Goal: Check status: Check status

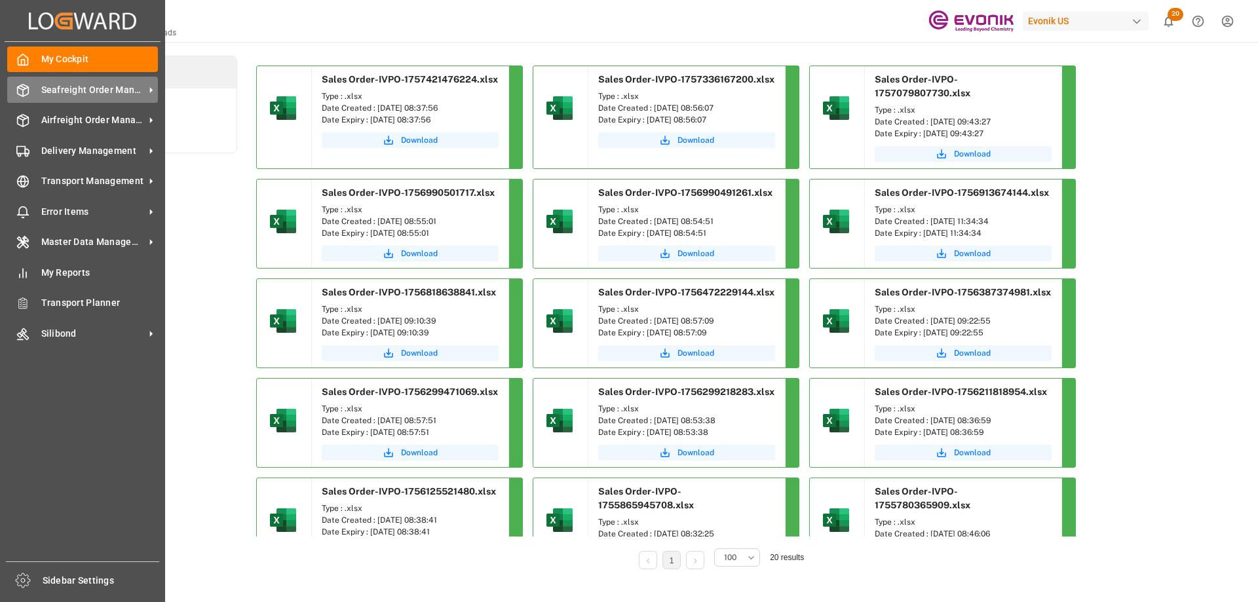
click at [103, 89] on span "Seafreight Order Management" at bounding box center [93, 90] width 104 height 14
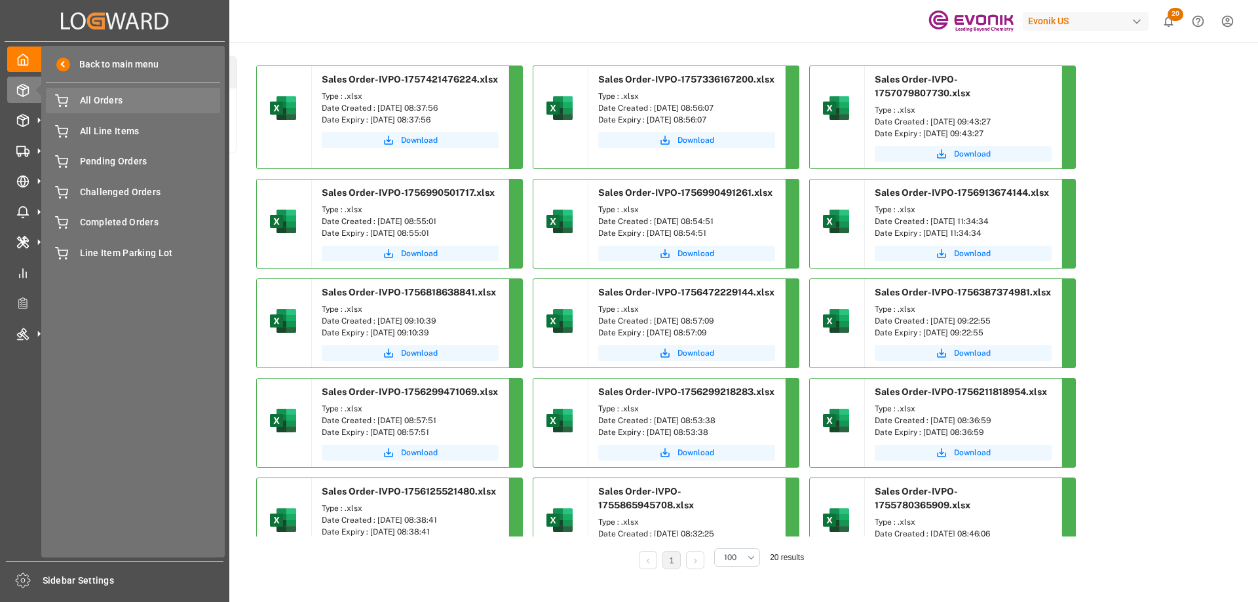
click at [93, 104] on span "All Orders" at bounding box center [150, 101] width 141 height 14
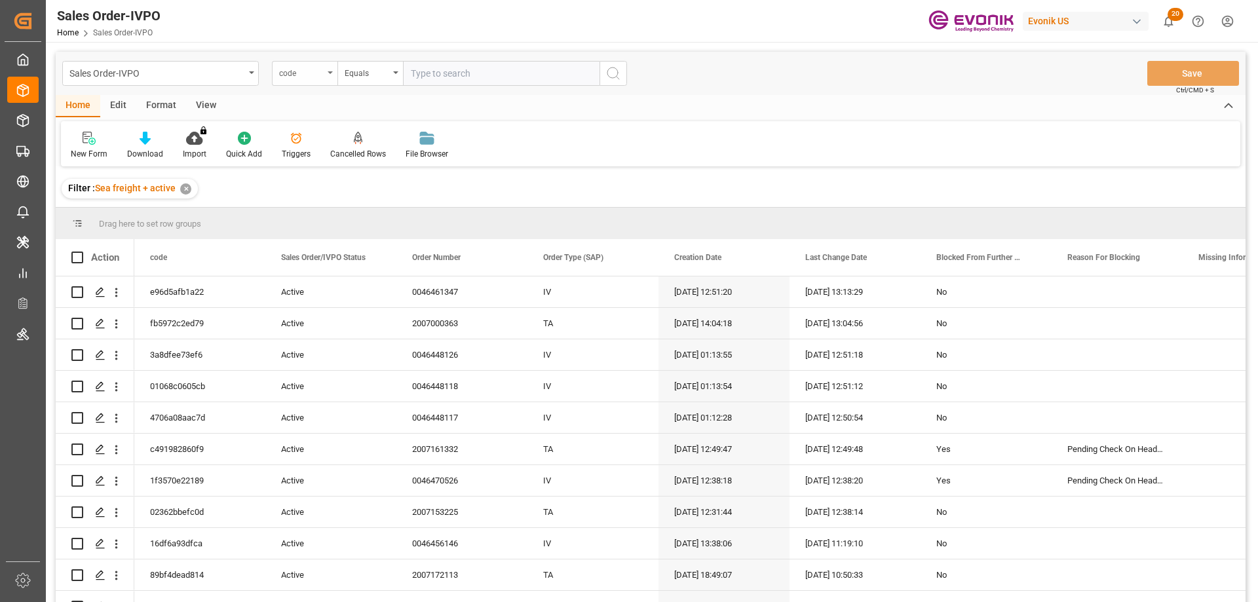
click at [303, 83] on div "code" at bounding box center [305, 73] width 66 height 25
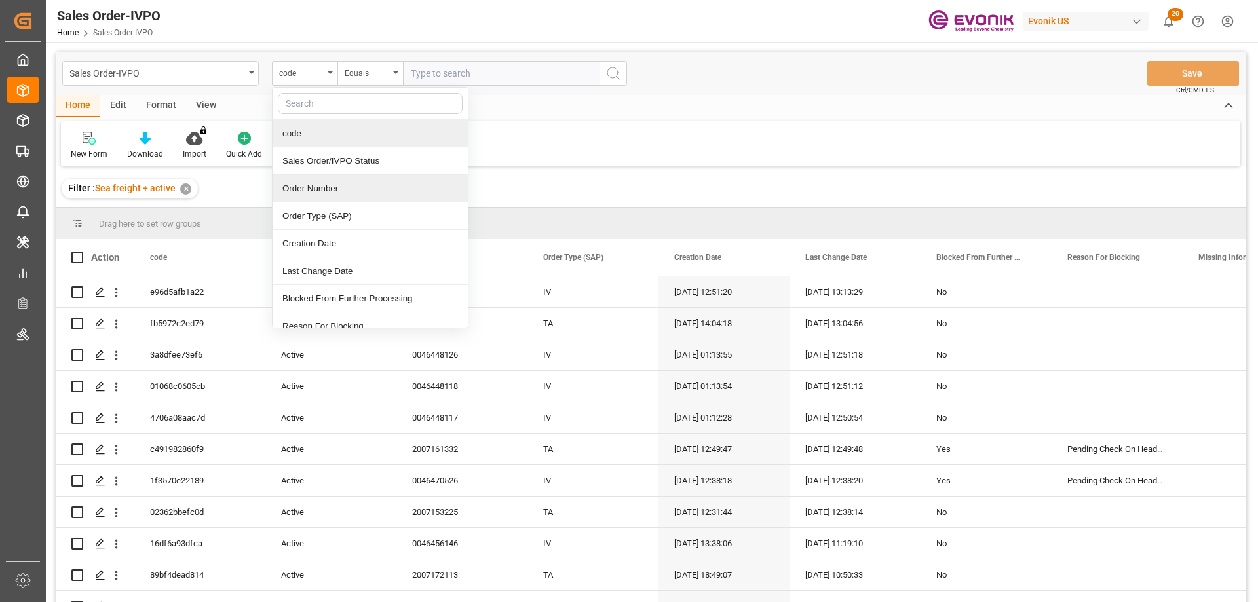
click at [333, 185] on div "Order Number" at bounding box center [370, 189] width 195 height 28
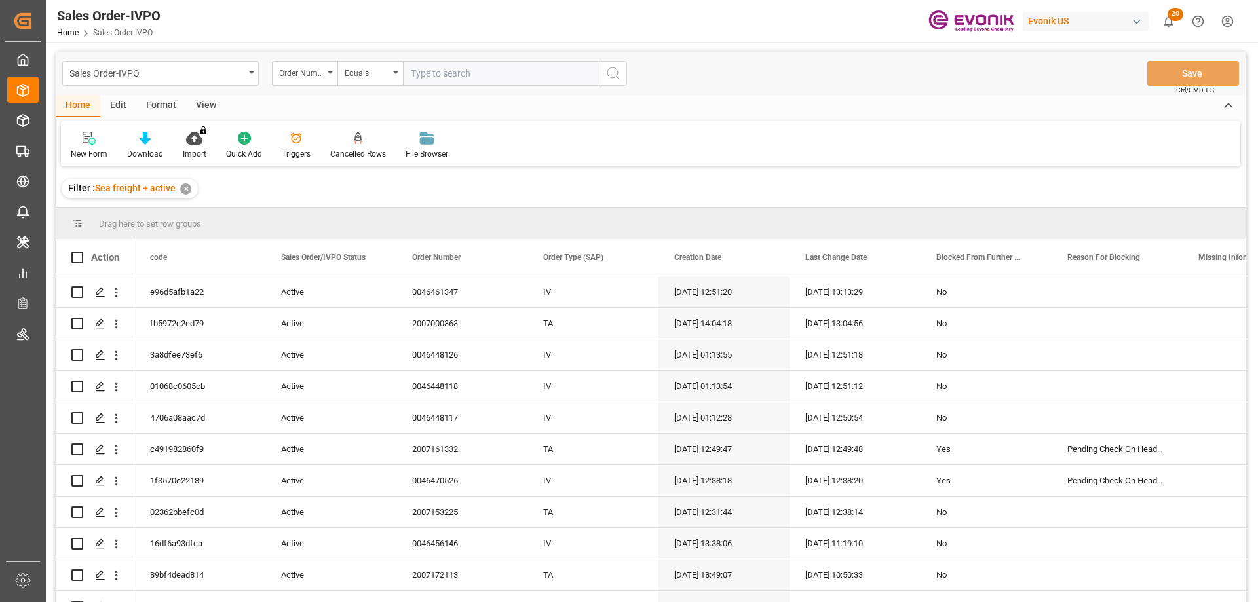
click at [438, 73] on input "text" at bounding box center [501, 73] width 197 height 25
paste input "0046470551"
type input "0046470551"
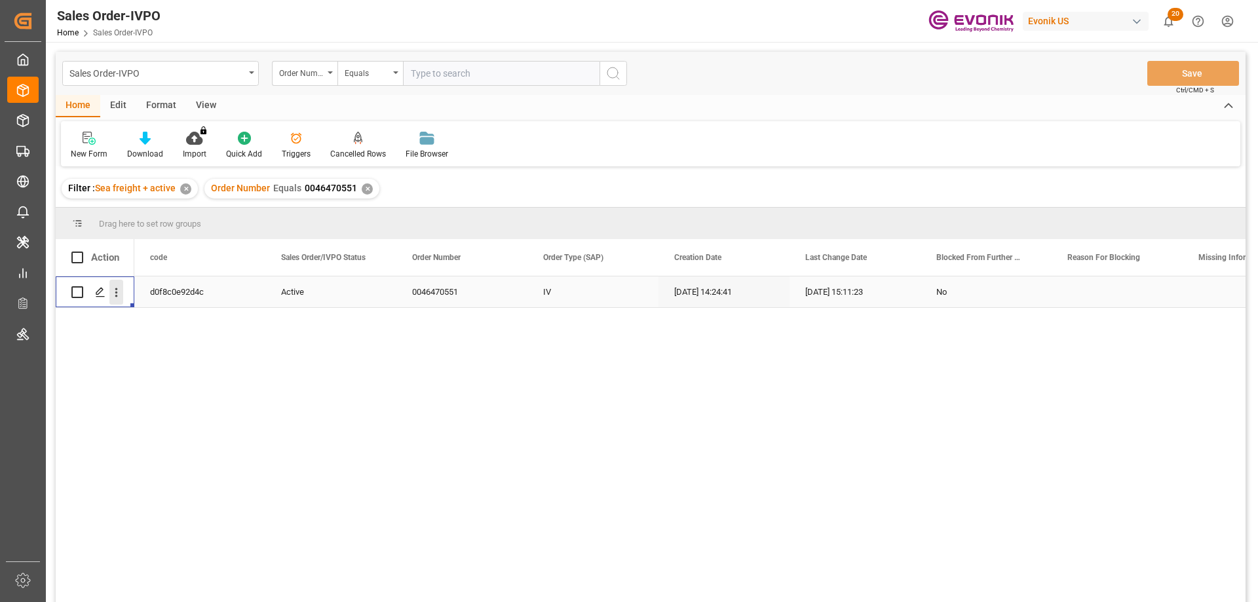
click at [113, 296] on icon "open menu" at bounding box center [116, 293] width 14 height 14
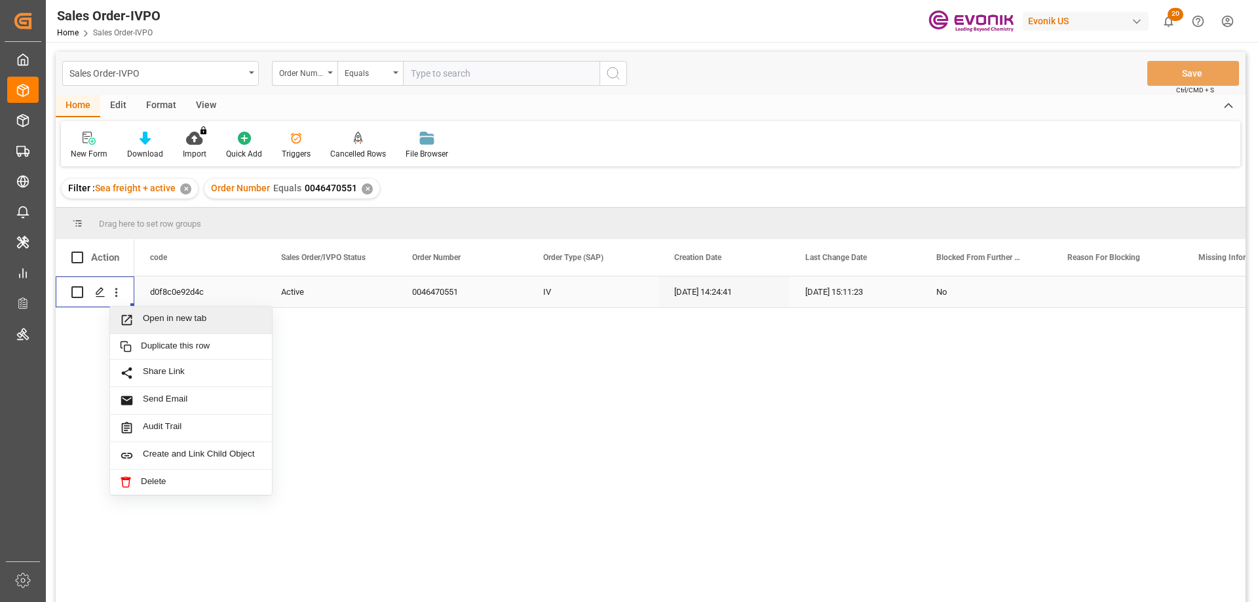
click at [181, 324] on span "Open in new tab" at bounding box center [202, 320] width 119 height 14
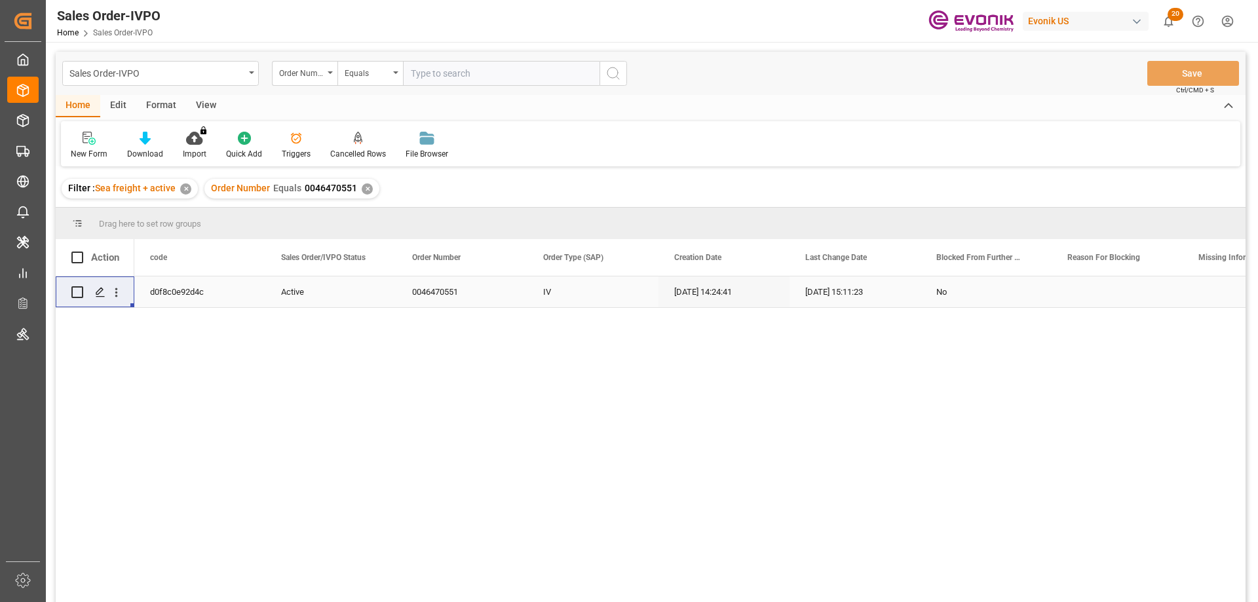
click at [443, 66] on input "text" at bounding box center [501, 73] width 197 height 25
paste input "2007117652"
type input "2007117652"
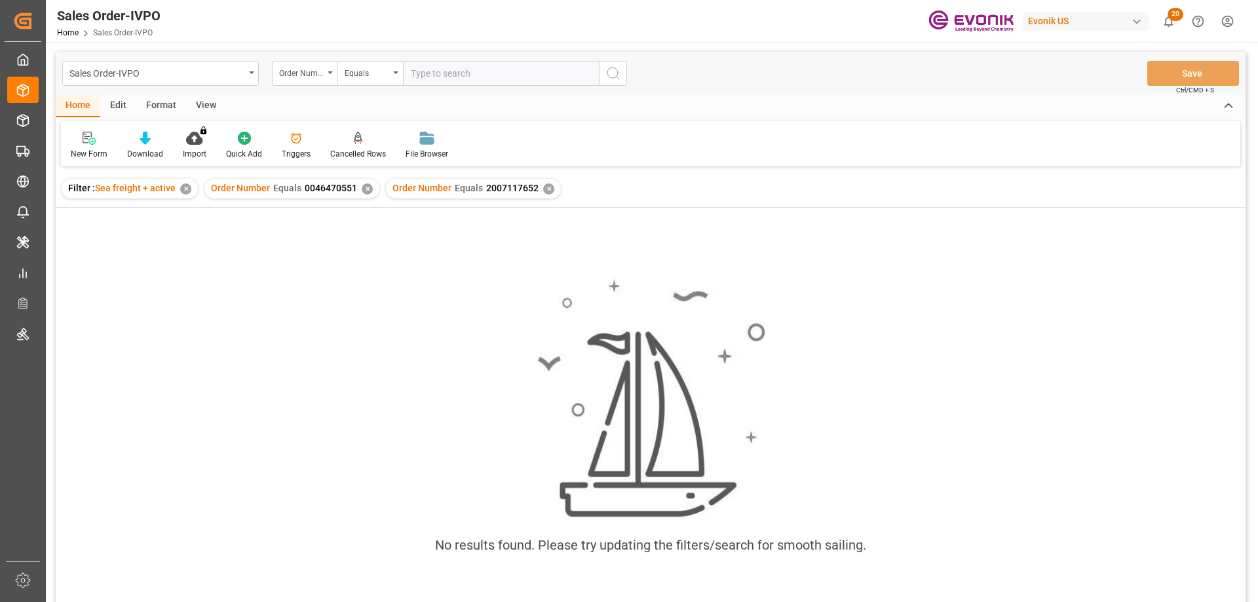
click at [365, 185] on div "✕" at bounding box center [367, 188] width 11 height 11
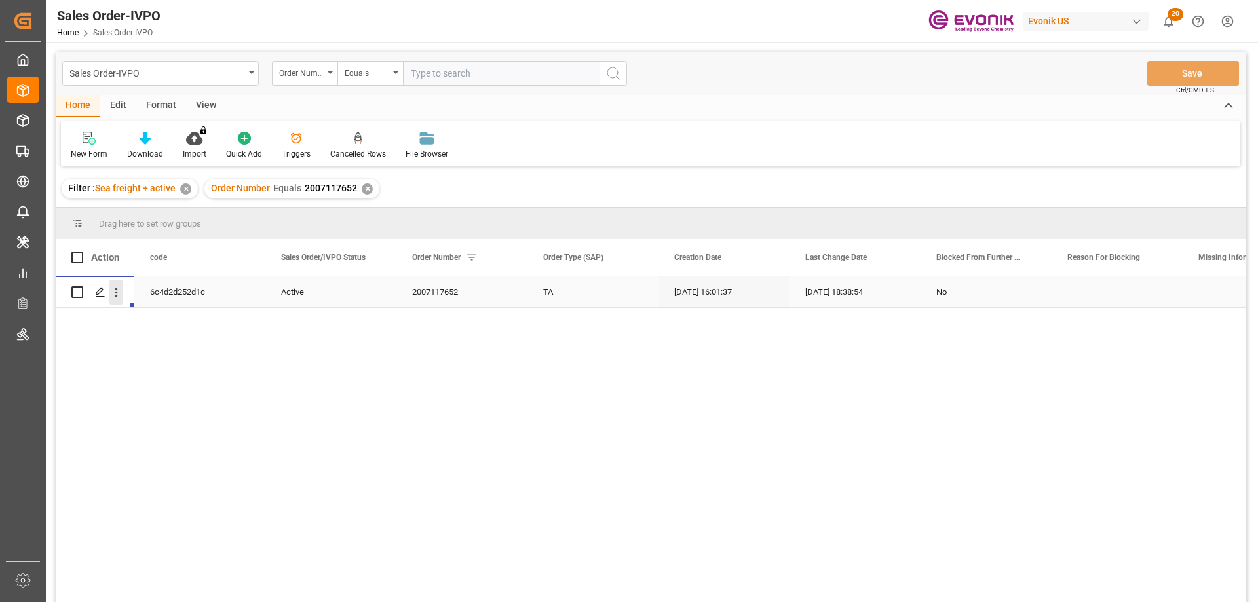
click at [119, 288] on icon "open menu" at bounding box center [116, 293] width 14 height 14
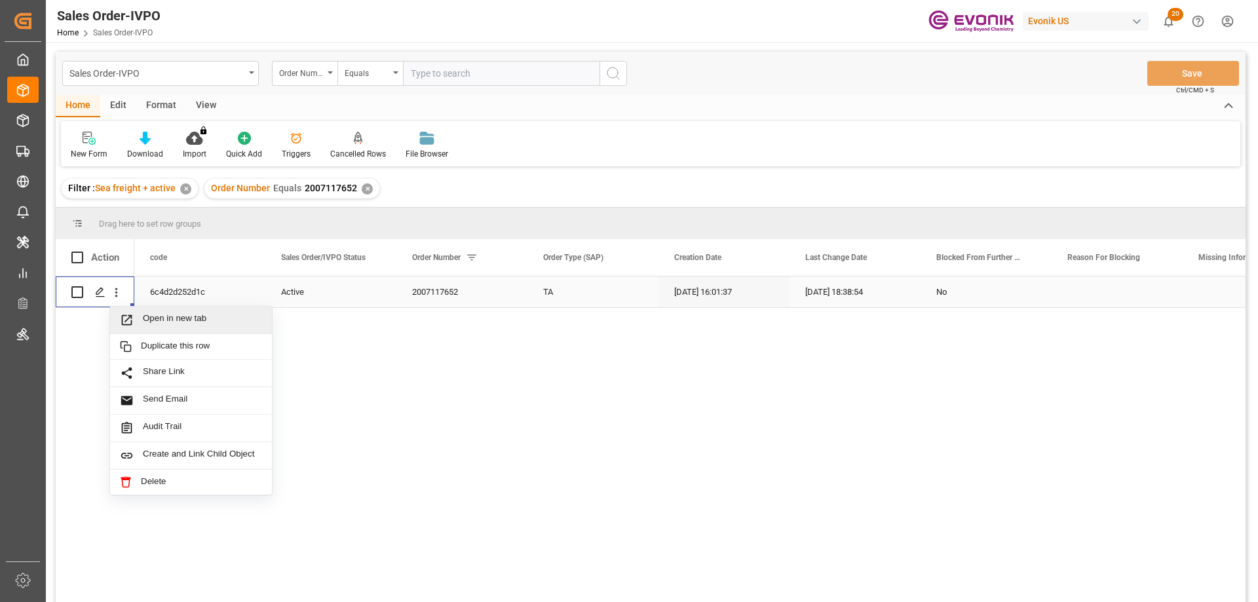
click at [153, 320] on span "Open in new tab" at bounding box center [202, 320] width 119 height 14
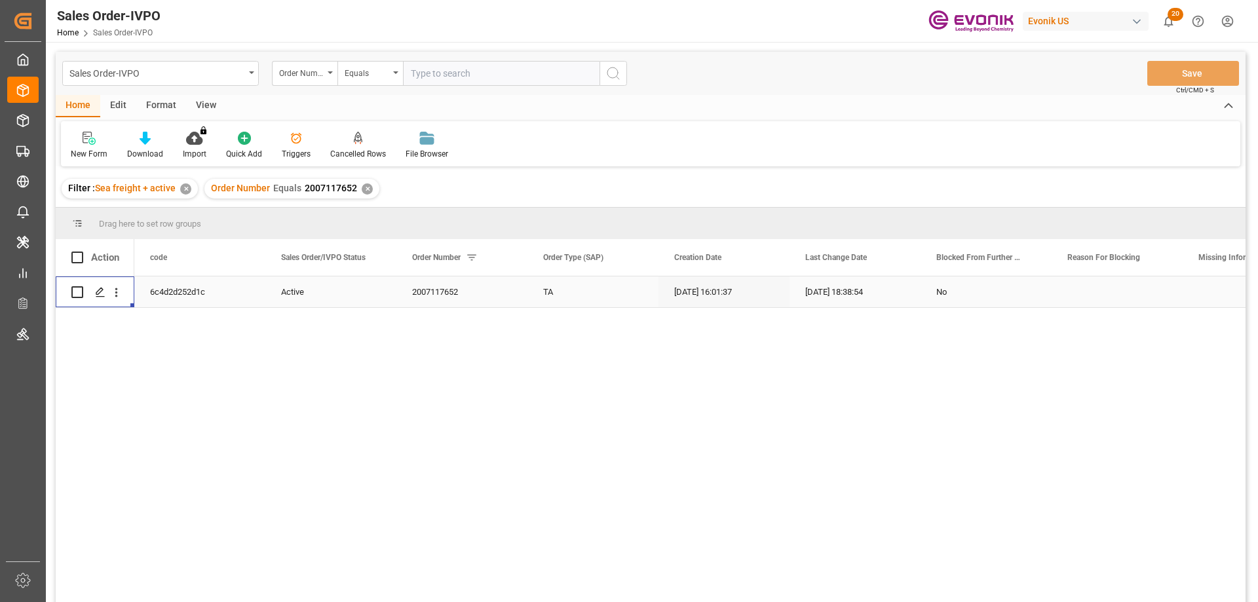
click at [463, 71] on input "text" at bounding box center [501, 73] width 197 height 25
paste input "2007136745"
type input "2007136745"
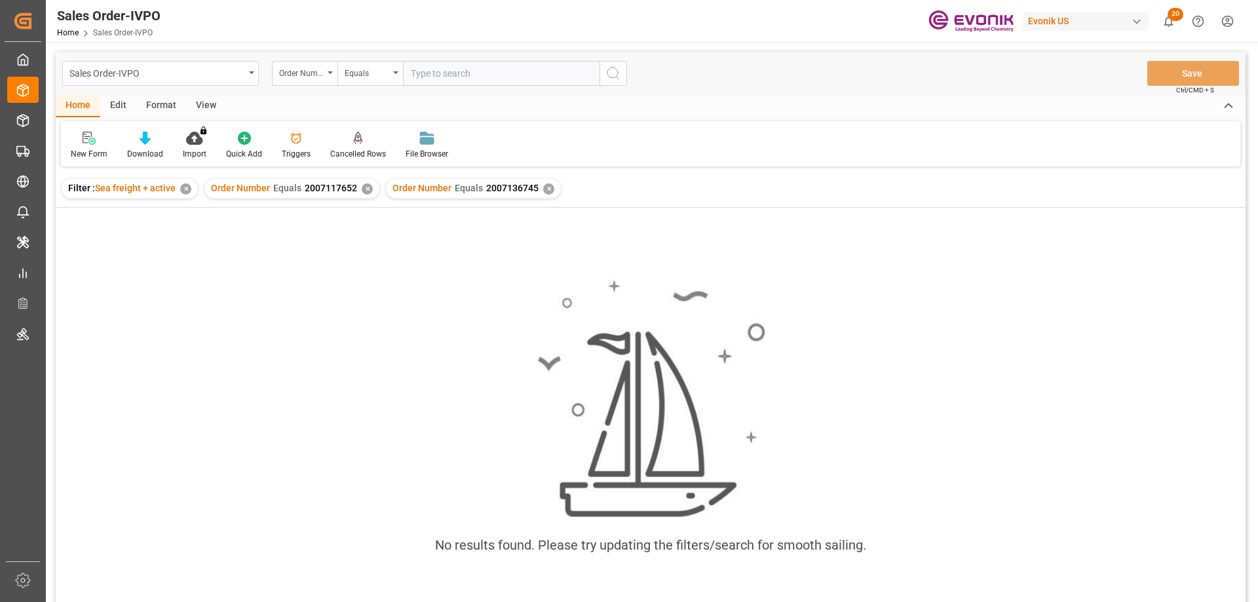
click at [364, 191] on div "✕" at bounding box center [367, 188] width 11 height 11
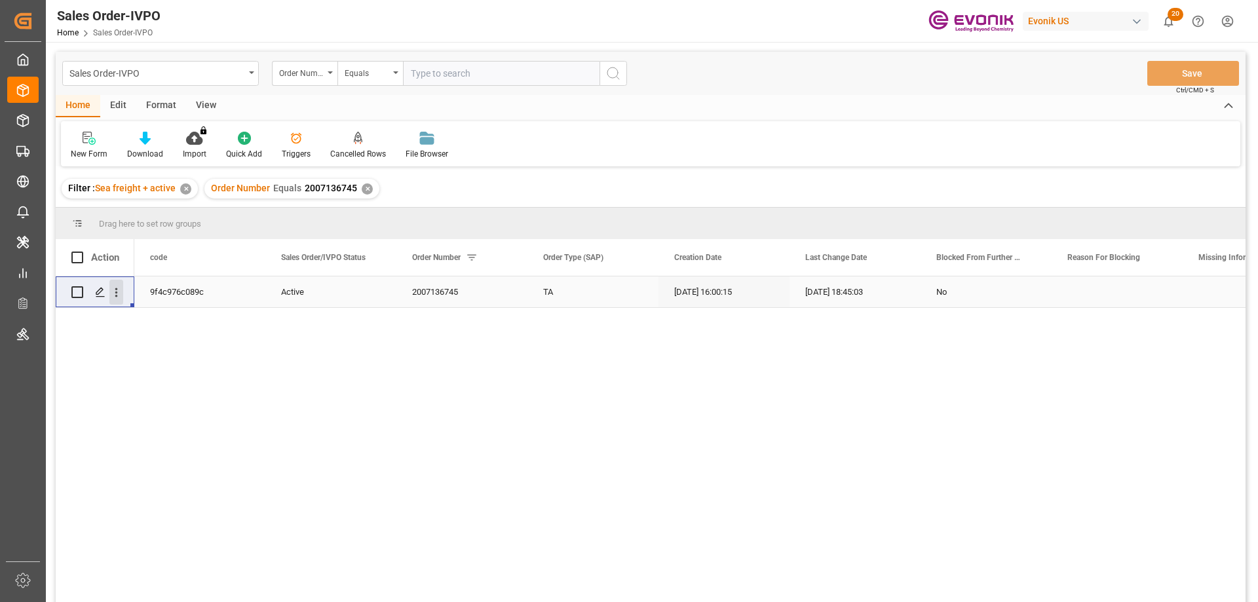
click at [112, 295] on icon "open menu" at bounding box center [116, 293] width 14 height 14
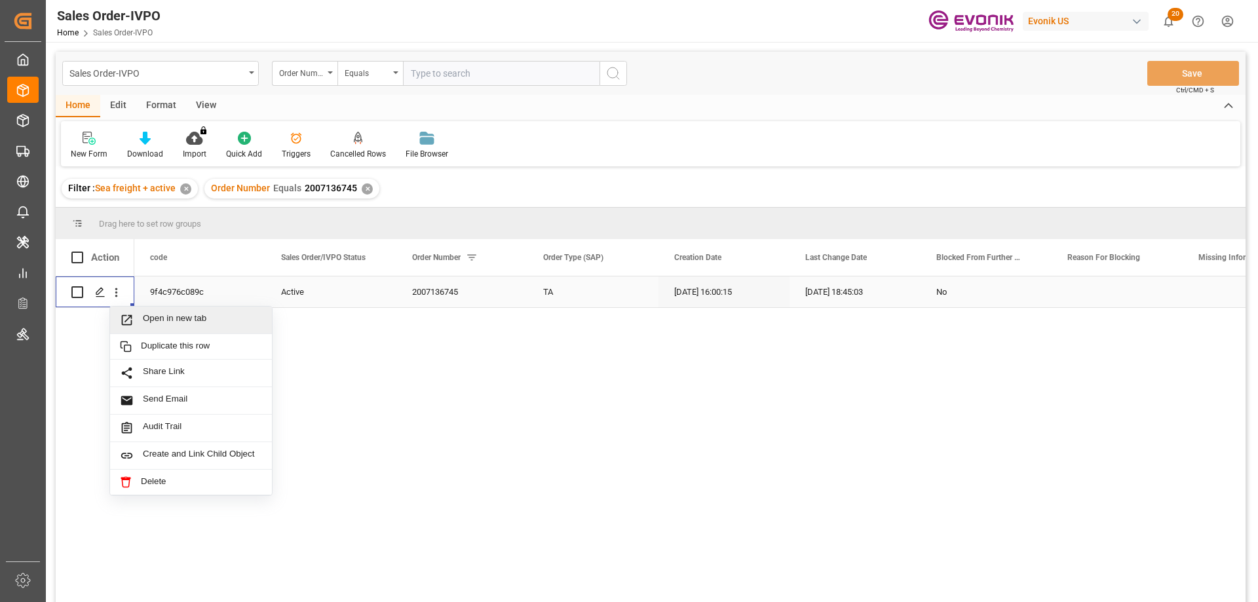
click at [156, 317] on span "Open in new tab" at bounding box center [202, 320] width 119 height 14
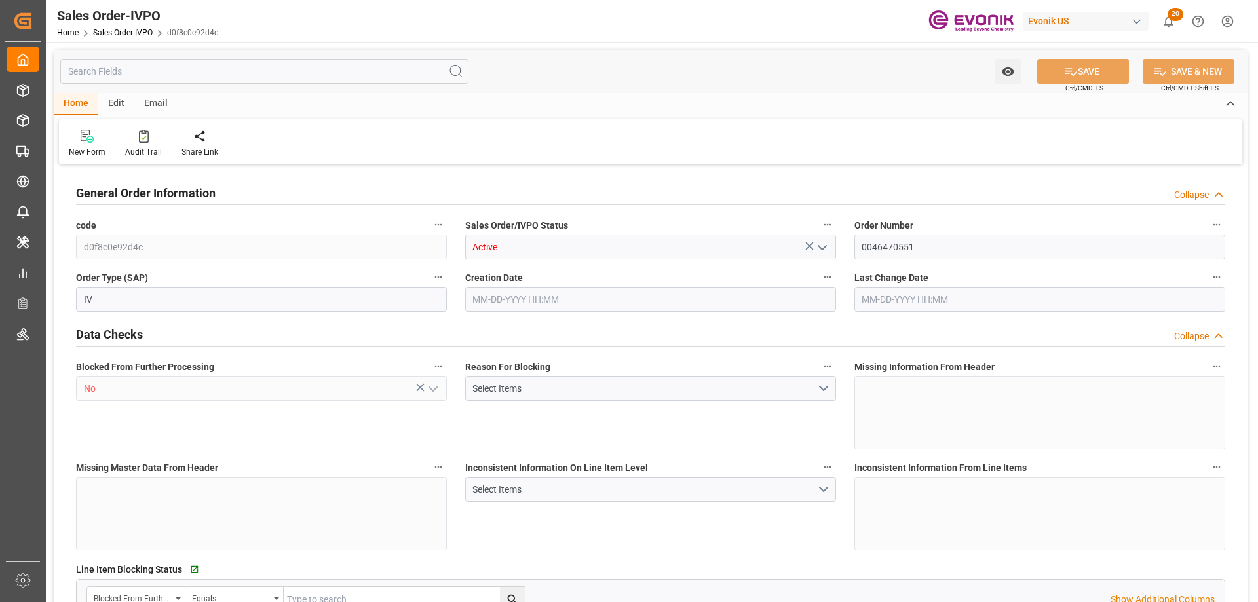
type input "NLRTM"
type input "0"
type input "1"
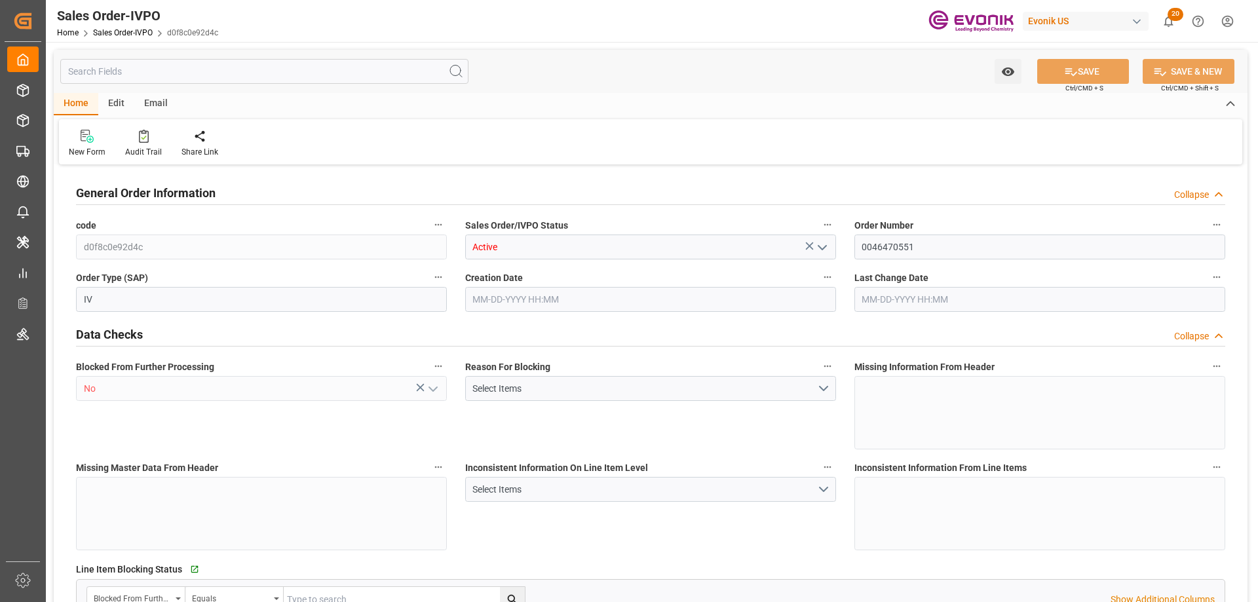
type input "16200"
type input "26.4204"
type input "17000"
type input "30"
type input "08-27-2025 14:24"
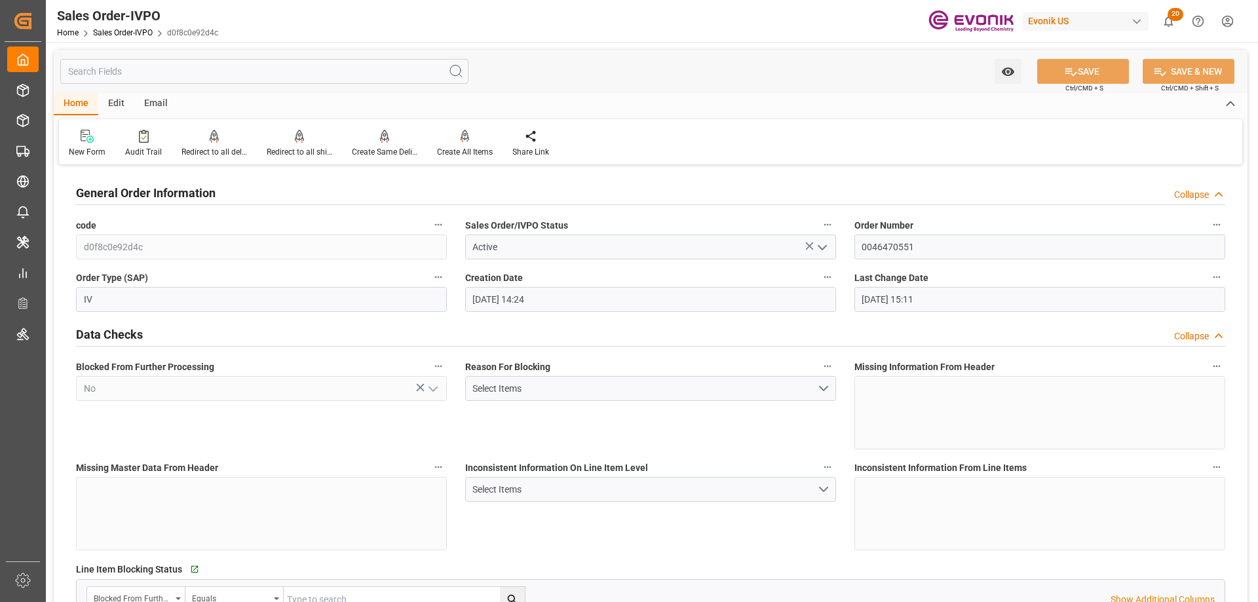
type input "08-28-2025 15:11"
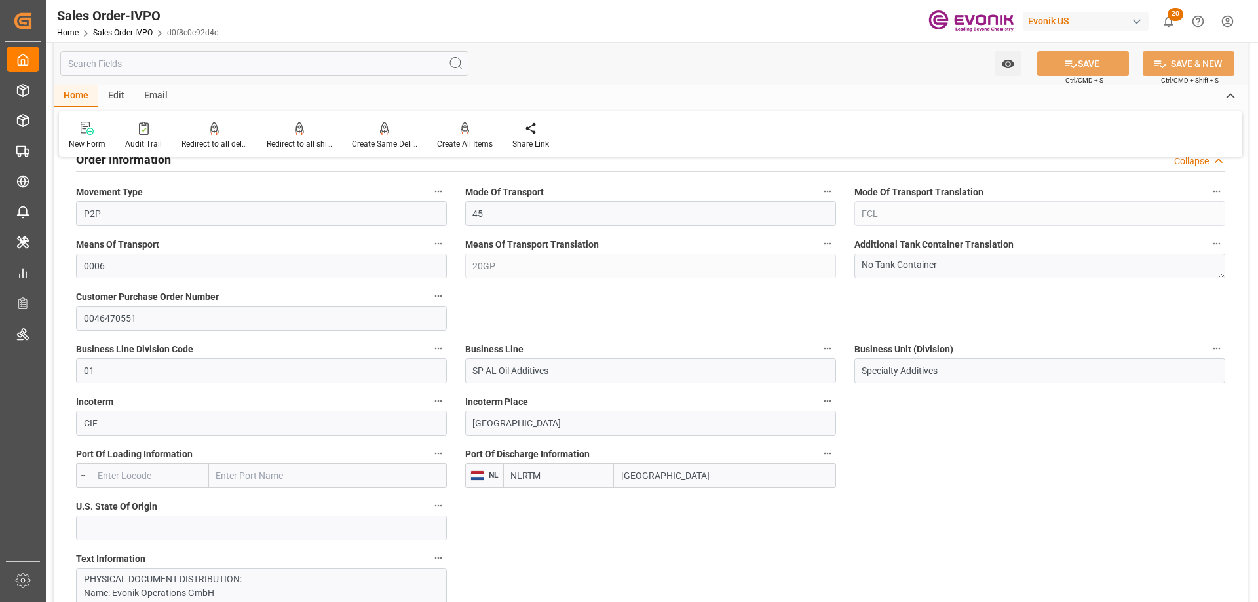
scroll to position [917, 0]
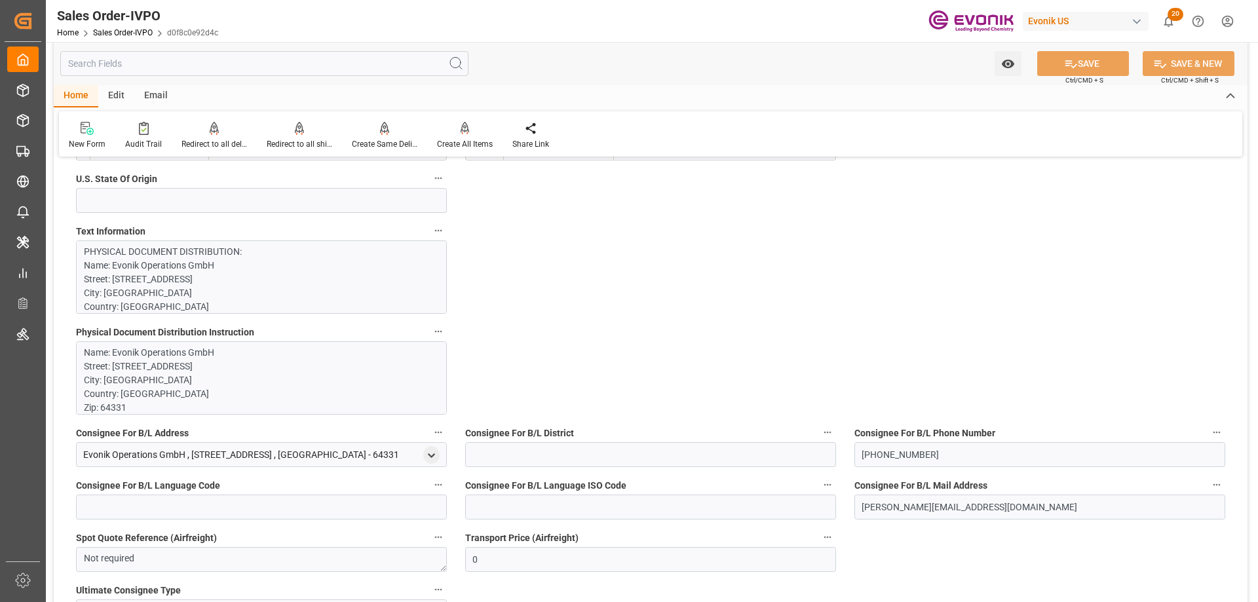
click at [233, 269] on p "PHYSICAL DOCUMENT DISTRIBUTION: Name: Evonik Operations GmbH Street: Riedbahnst…" at bounding box center [256, 609] width 345 height 729
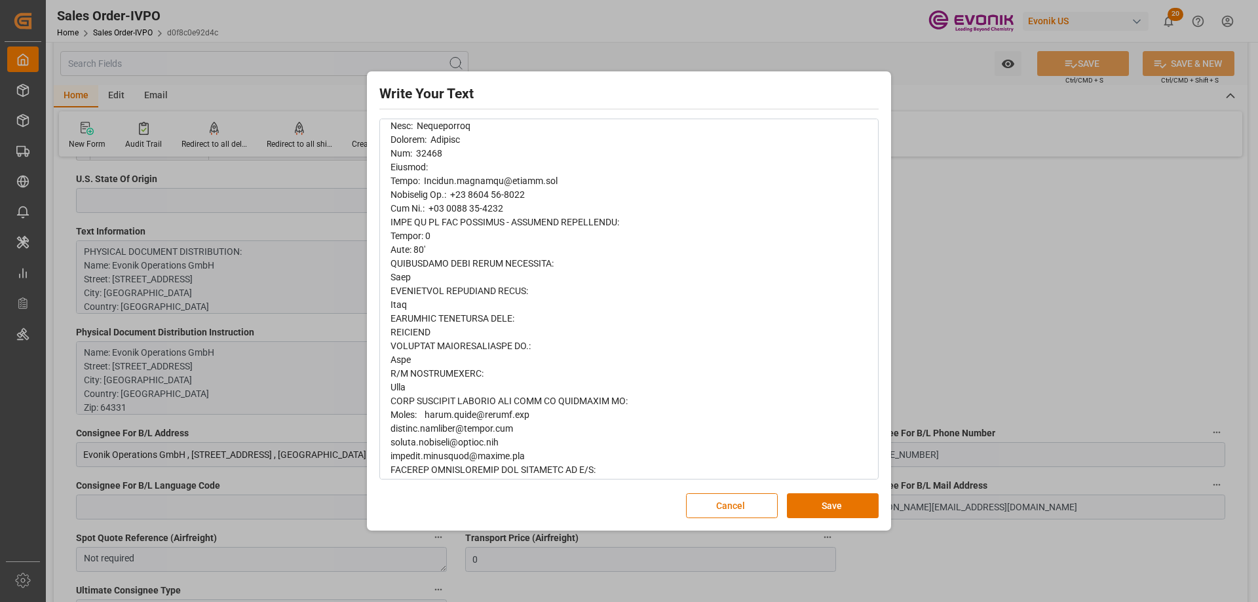
scroll to position [442, 0]
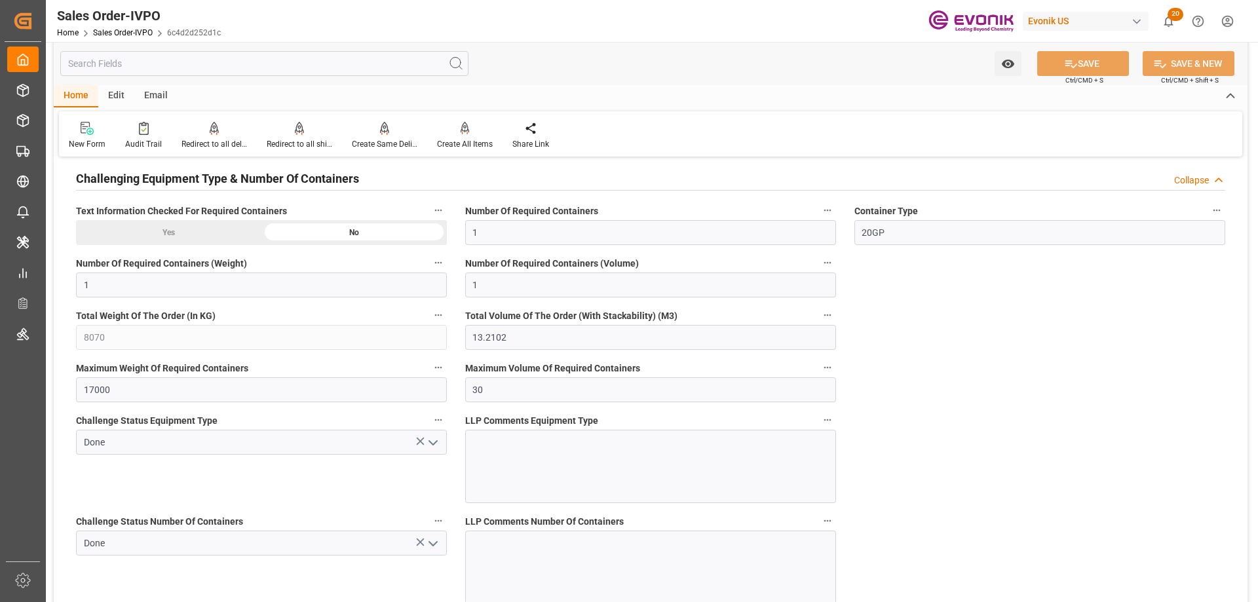
scroll to position [2097, 0]
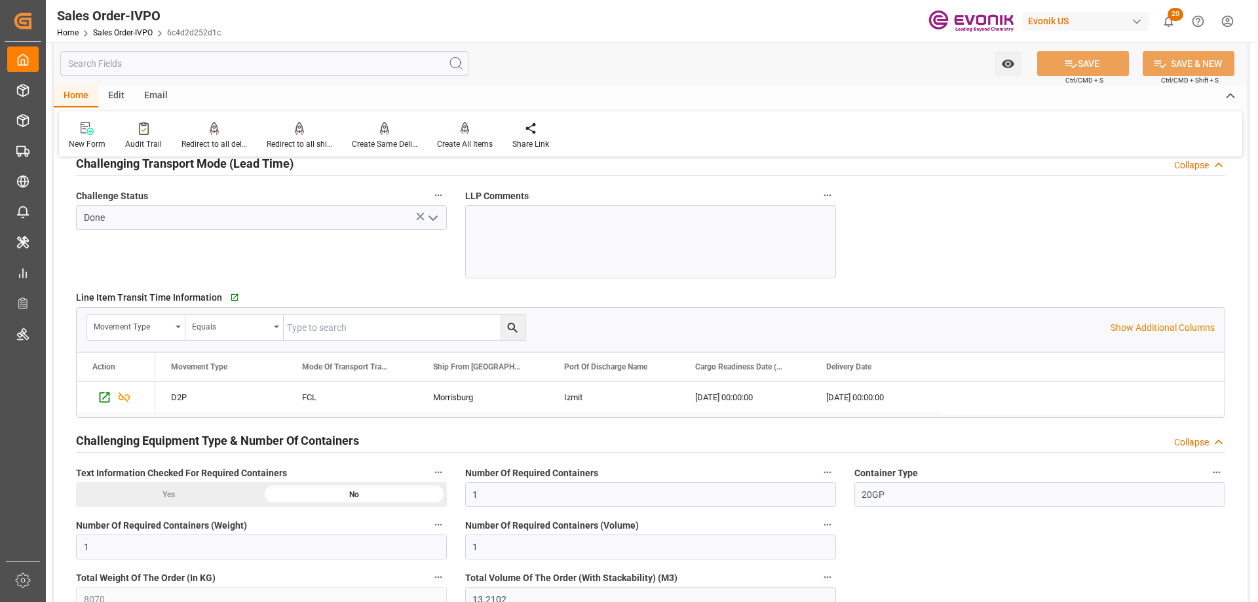
drag, startPoint x: 628, startPoint y: 602, endPoint x: 699, endPoint y: 574, distance: 76.5
drag, startPoint x: 699, startPoint y: 574, endPoint x: 971, endPoint y: 201, distance: 461.5
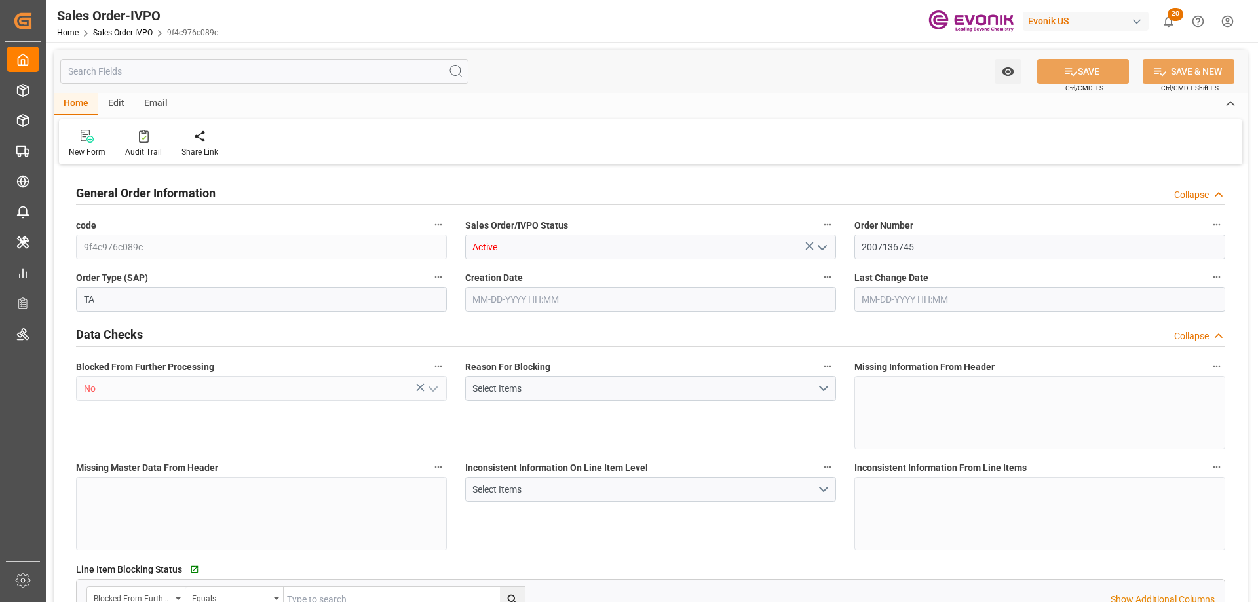
type input "TRIZT"
type input "0"
type input "1"
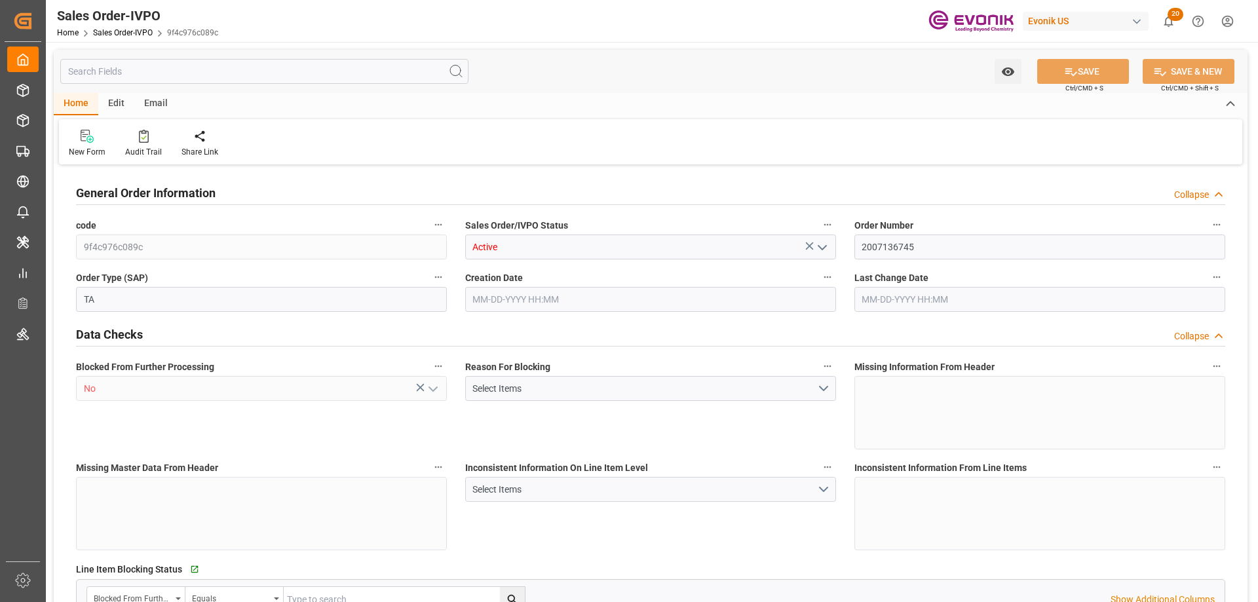
type input "8070"
type input "13.2102"
type input "17000"
type input "30"
type input "08-25-2025 16:00"
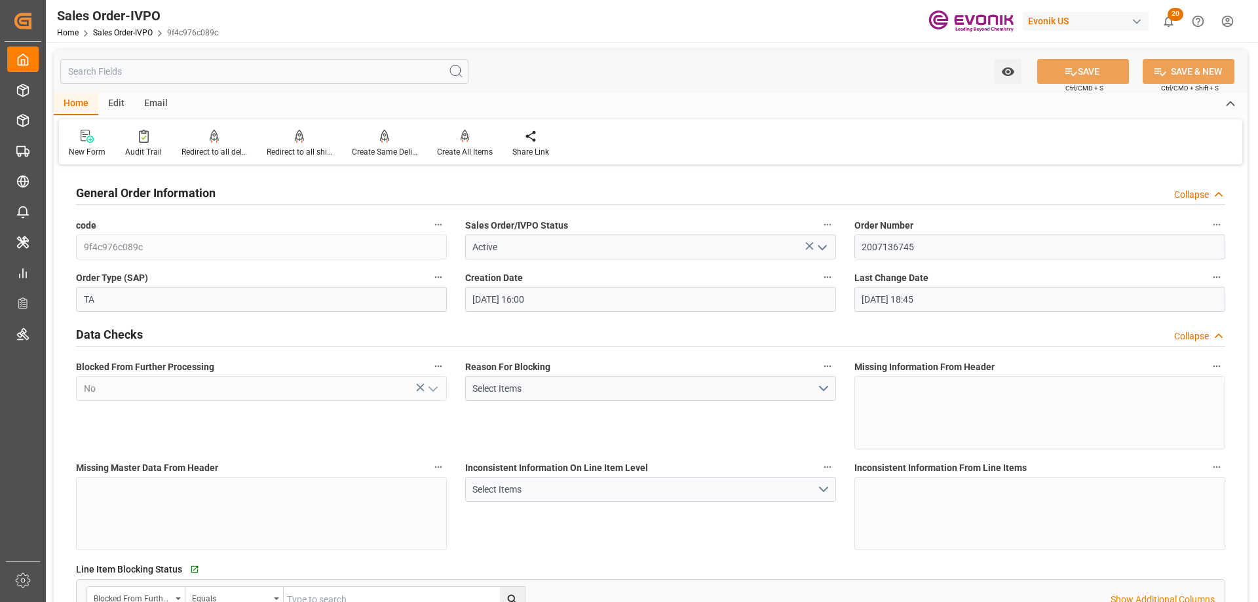
type input "09-02-2025 18:45"
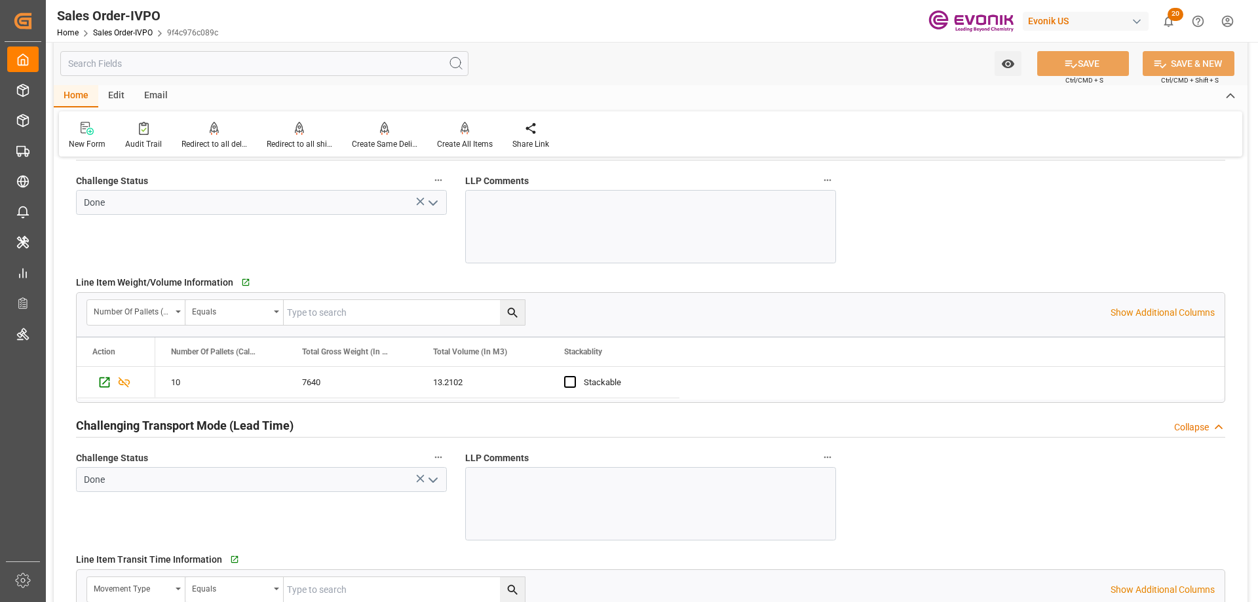
scroll to position [2228, 0]
